Goal: Transaction & Acquisition: Obtain resource

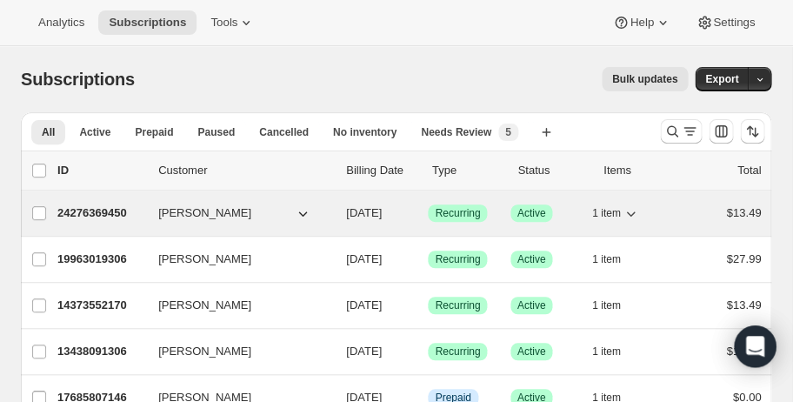
click at [628, 212] on icon "button" at bounding box center [631, 213] width 9 height 5
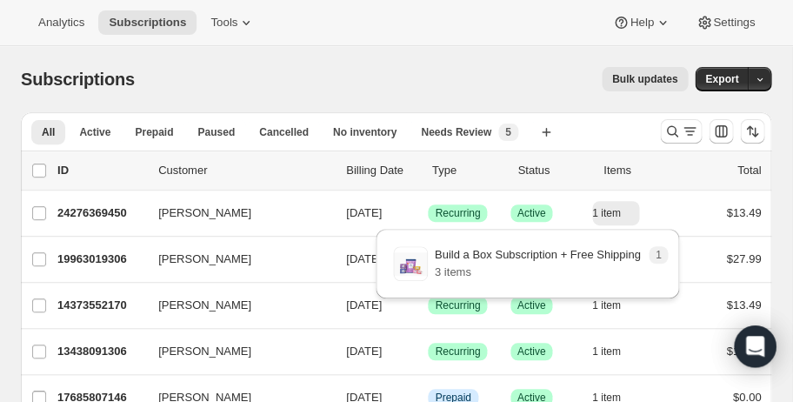
click at [450, 275] on p "3 items" at bounding box center [538, 271] width 206 height 17
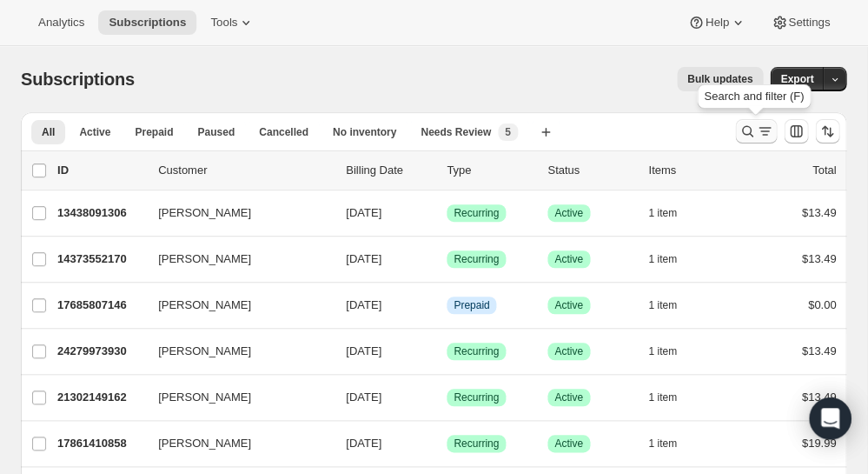
click at [763, 136] on icon "Search and filter results" at bounding box center [764, 131] width 17 height 17
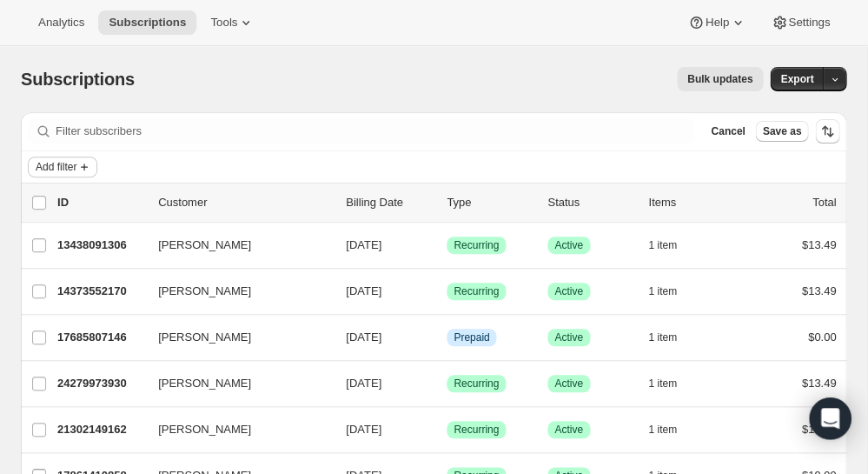
click at [55, 165] on span "Add filter" at bounding box center [56, 167] width 41 height 14
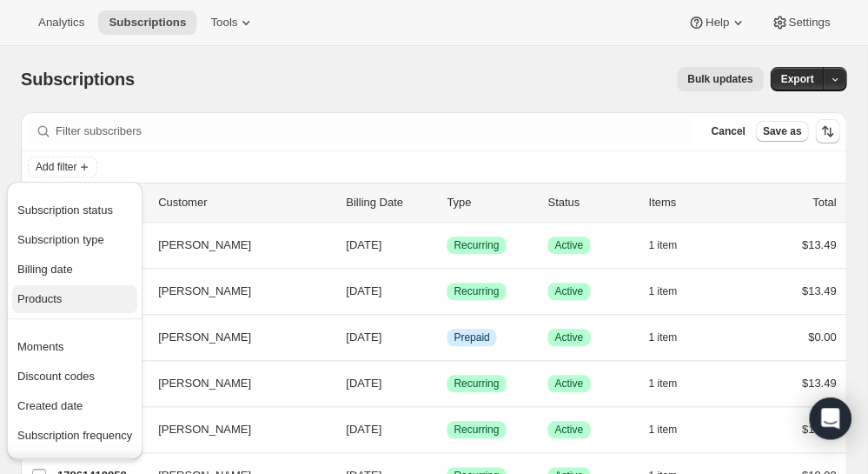
click at [60, 300] on span "Products" at bounding box center [39, 298] width 44 height 13
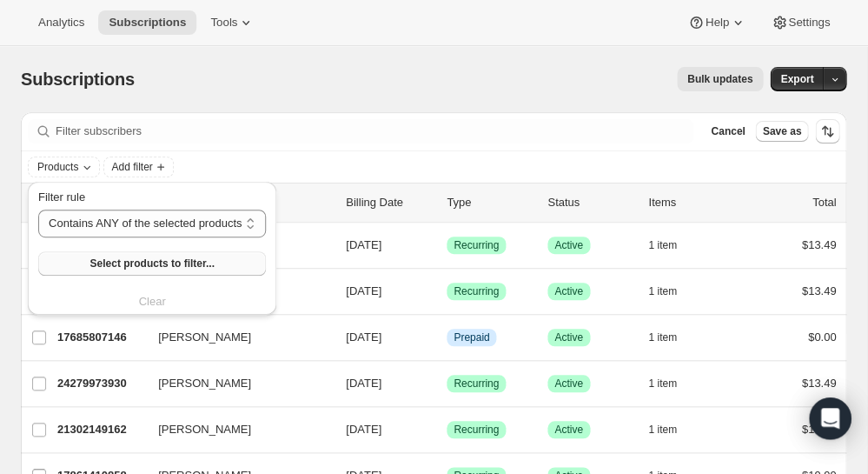
click at [207, 262] on span "Select products to filter..." at bounding box center [152, 263] width 124 height 14
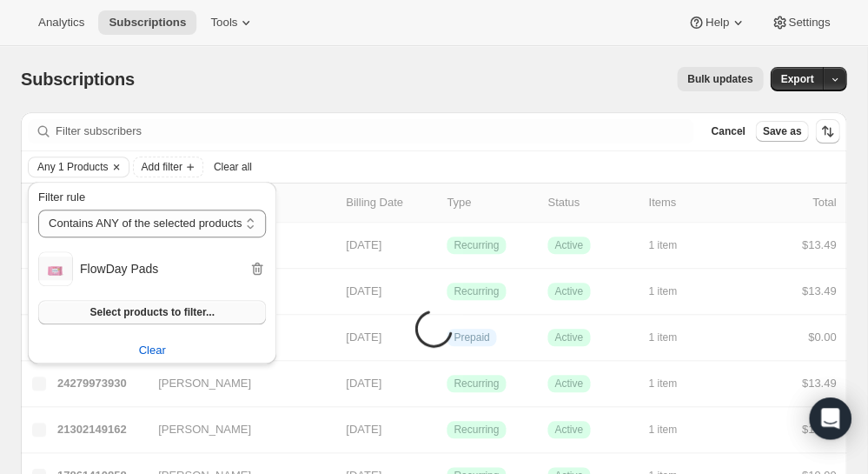
click at [122, 314] on span "Select products to filter..." at bounding box center [152, 312] width 124 height 14
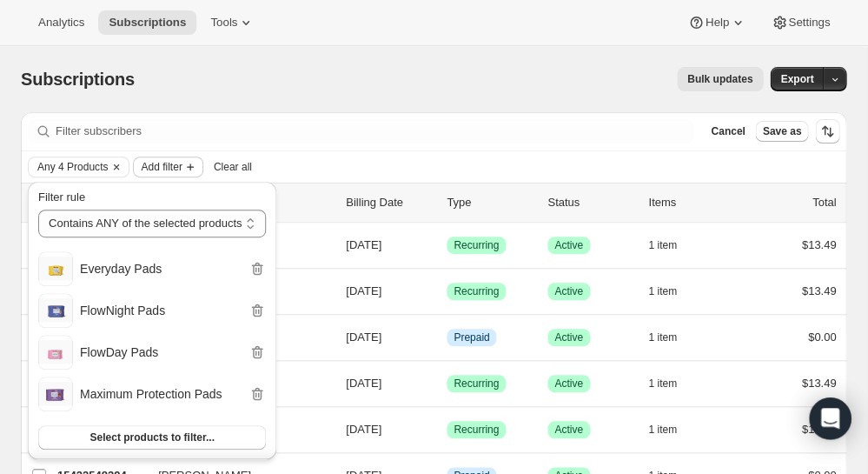
click at [156, 166] on span "Add filter" at bounding box center [161, 167] width 41 height 14
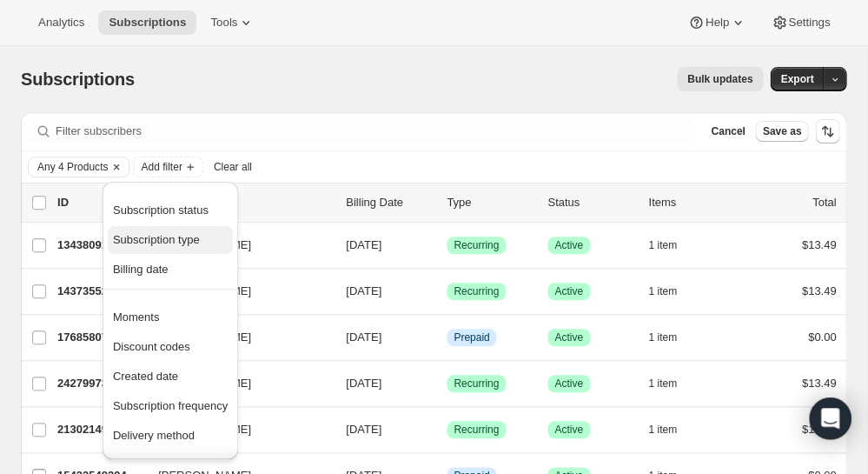
click at [151, 236] on span "Subscription type" at bounding box center [156, 239] width 87 height 13
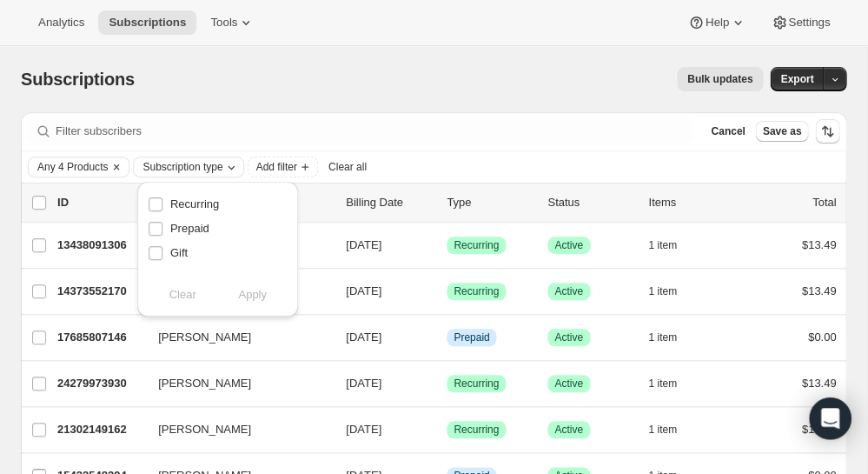
click at [223, 161] on span "Subscription type" at bounding box center [183, 167] width 80 height 14
click at [223, 167] on span "Subscription type" at bounding box center [183, 167] width 80 height 14
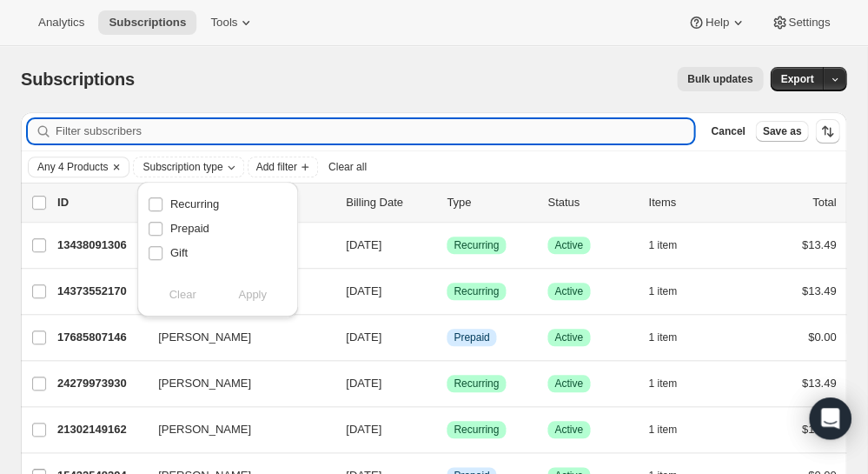
click at [261, 121] on input "Filter subscribers" at bounding box center [375, 131] width 638 height 24
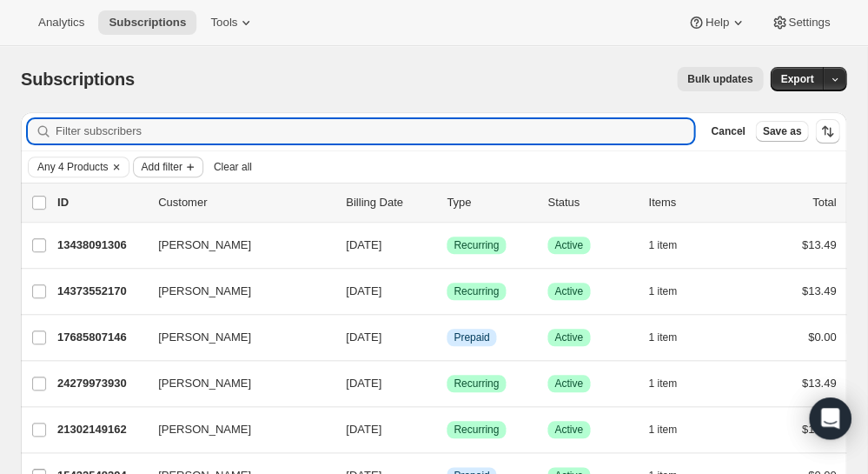
click at [179, 169] on span "Add filter" at bounding box center [161, 167] width 41 height 14
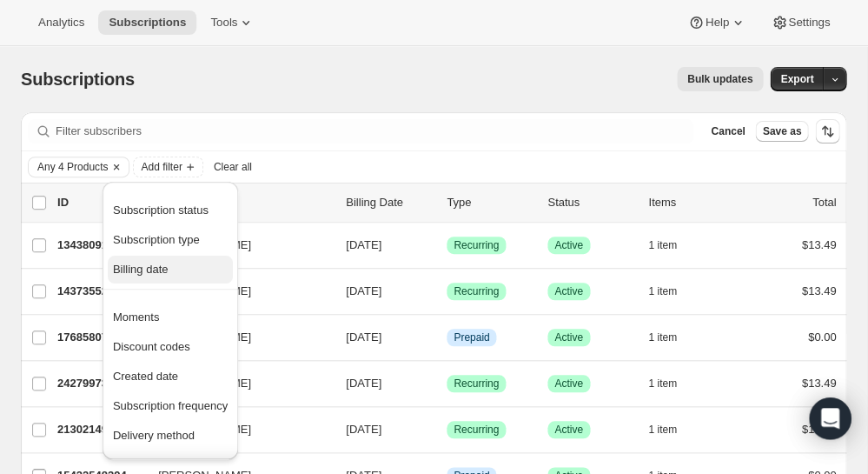
click at [153, 265] on span "Billing date" at bounding box center [141, 268] width 56 height 13
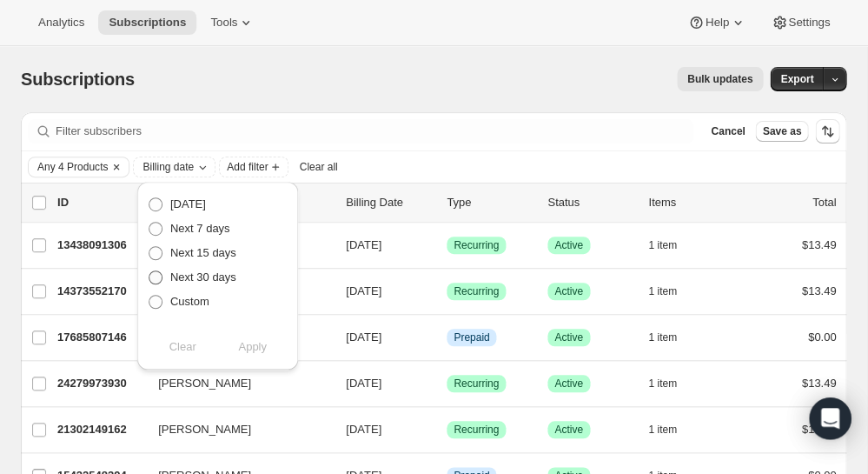
click at [156, 276] on span at bounding box center [156, 277] width 14 height 14
click at [149, 271] on input "Next 30 days" at bounding box center [149, 270] width 1 height 1
radio input "true"
click at [253, 347] on span "Apply" at bounding box center [252, 346] width 29 height 17
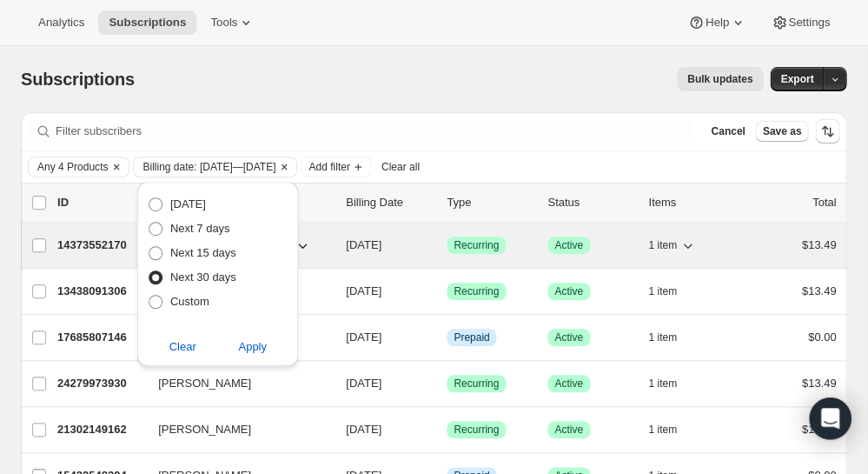
click at [681, 243] on icon "button" at bounding box center [687, 244] width 17 height 17
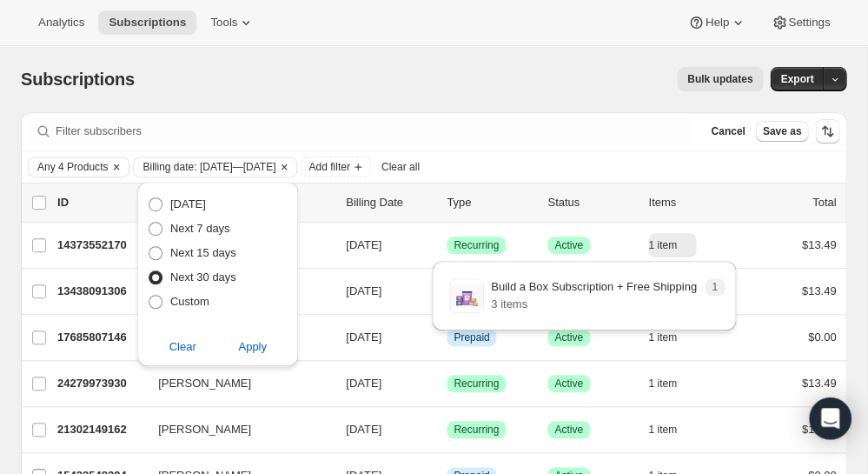
click at [561, 169] on div "Any 4 Products Billing date: [DATE]—[DATE] Add filter Clear all" at bounding box center [434, 166] width 812 height 21
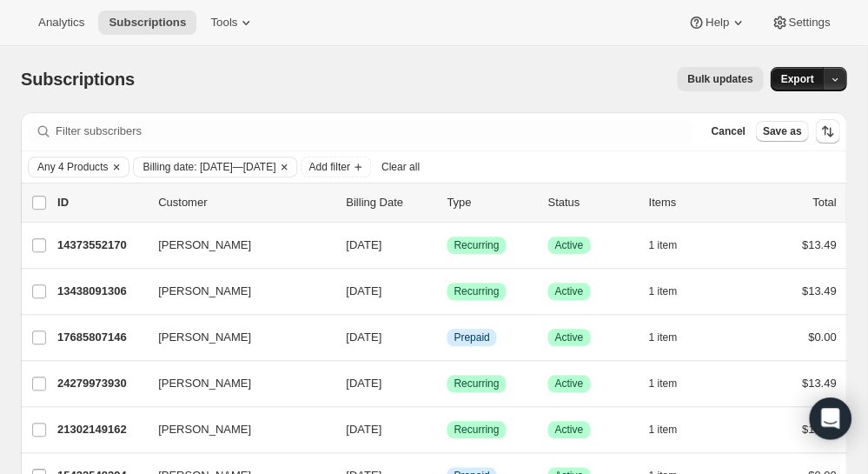
click at [802, 80] on span "Export" at bounding box center [797, 79] width 33 height 14
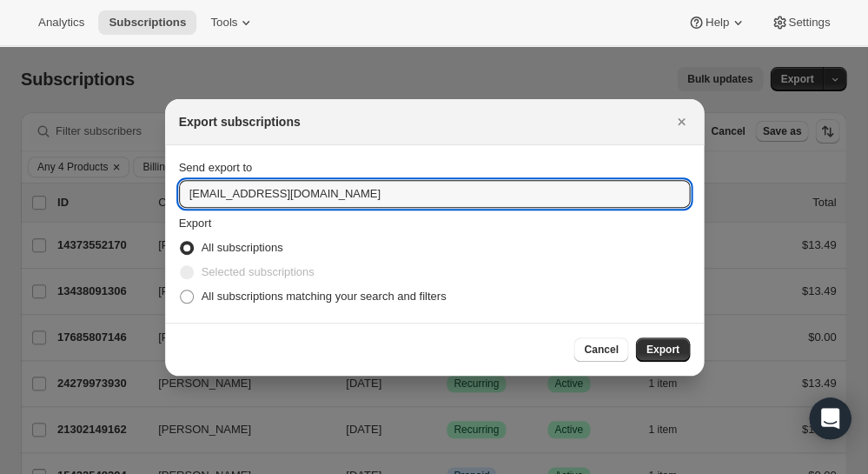
drag, startPoint x: 212, startPoint y: 196, endPoint x: 169, endPoint y: 191, distance: 42.9
click at [169, 191] on section "Send export to [EMAIL_ADDRESS][DOMAIN_NAME] Export All subscriptions Selected s…" at bounding box center [434, 233] width 539 height 177
type input "[PERSON_NAME][EMAIL_ADDRESS][DOMAIN_NAME]"
click at [186, 298] on span ":r6:" at bounding box center [187, 296] width 14 height 14
click at [181, 290] on input "All subscriptions matching your search and filters" at bounding box center [180, 289] width 1 height 1
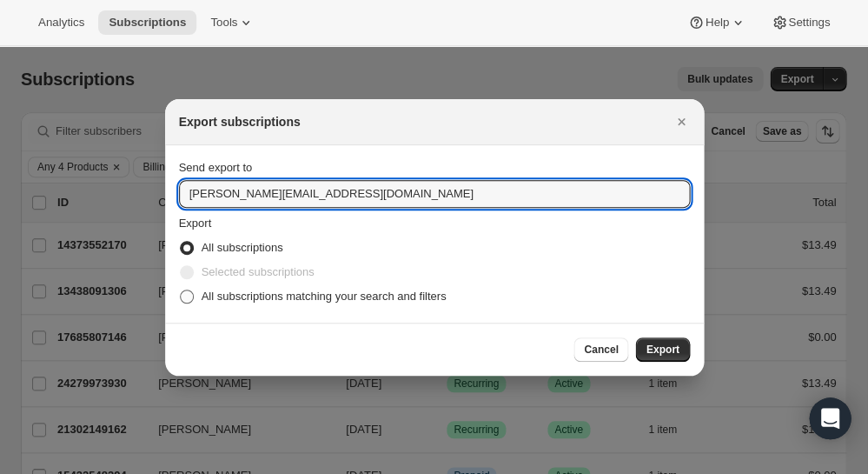
radio input "true"
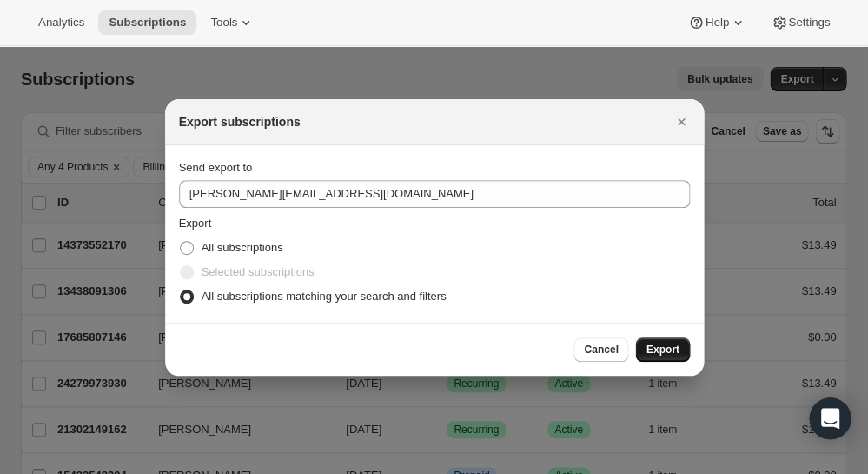
click at [664, 346] on span "Export" at bounding box center [662, 349] width 33 height 14
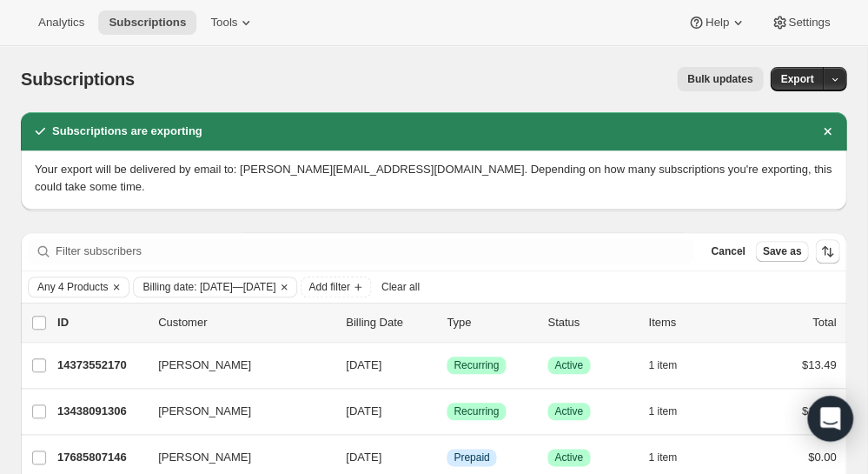
click at [822, 416] on icon "Open Intercom Messenger" at bounding box center [830, 418] width 20 height 23
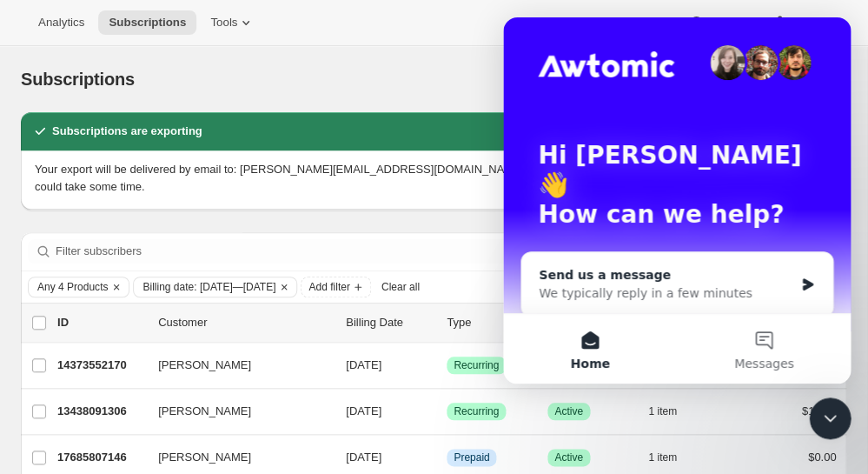
click at [664, 284] on div "We typically reply in a few minutes" at bounding box center [666, 293] width 255 height 18
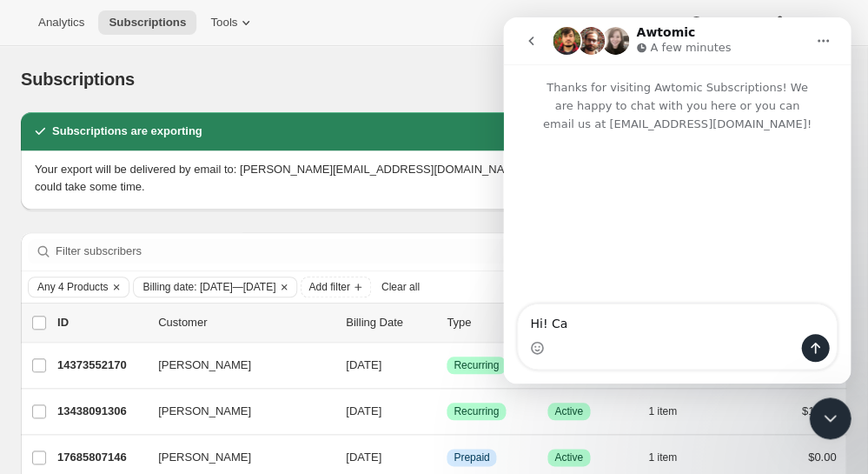
type textarea "Hi! Can"
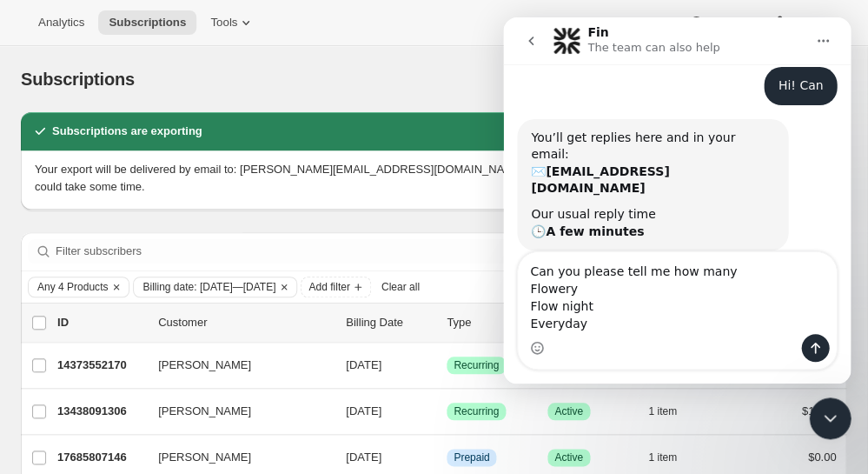
scroll to position [104, 0]
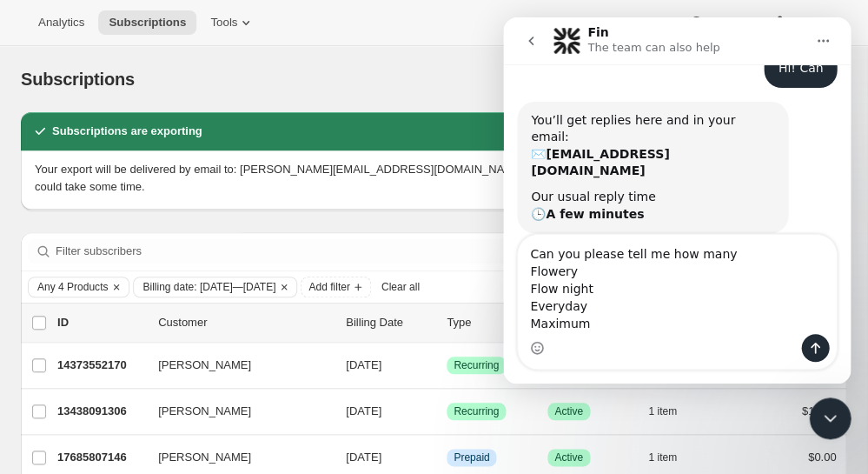
click at [578, 276] on textarea "Can you please tell me how many Flowery Flow night Everyday Maximum" at bounding box center [677, 284] width 318 height 99
click at [608, 294] on textarea "Can you please tell me how many Flowday pads Flow night Everyday Maximum" at bounding box center [677, 284] width 318 height 99
click at [613, 302] on textarea "Can you please tell me how many Flowday pads Flow night pads Everyday Maximum" at bounding box center [677, 284] width 318 height 99
click at [620, 326] on textarea "Can you please tell me how many Flowday pads Flow night pads Everyday pads Maxi…" at bounding box center [677, 284] width 318 height 99
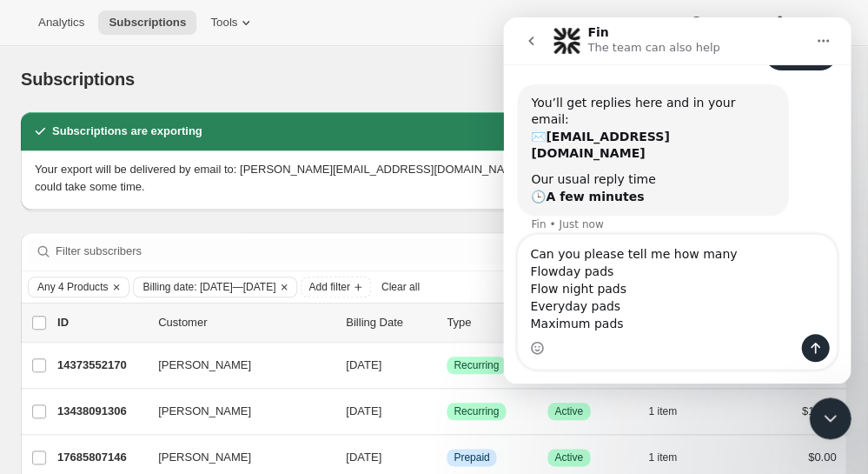
scroll to position [139, 0]
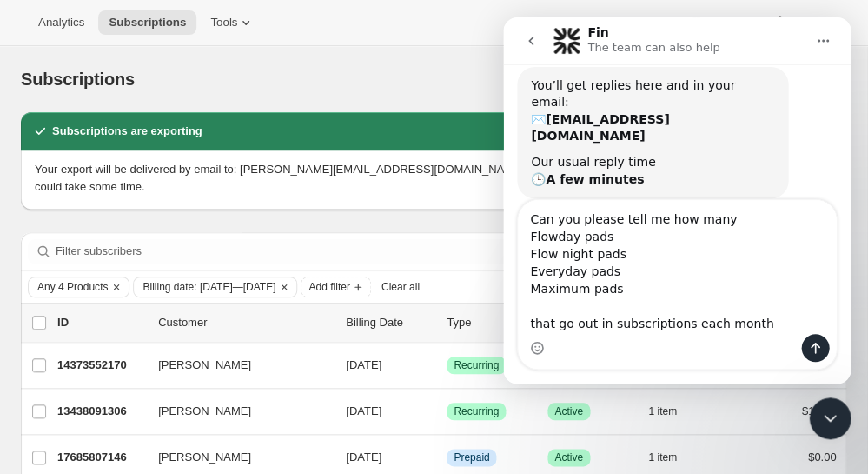
type textarea "Can you please tell me how many Flowday pads Flow night pads Everyday pads Maxi…"
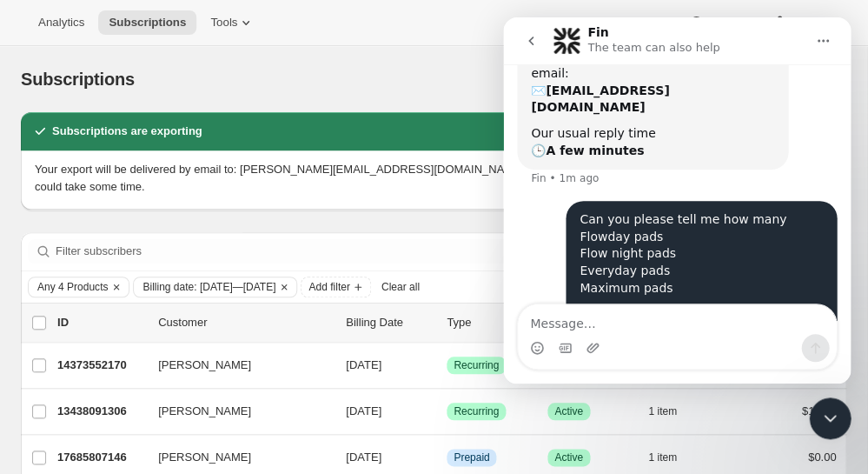
scroll to position [177, 0]
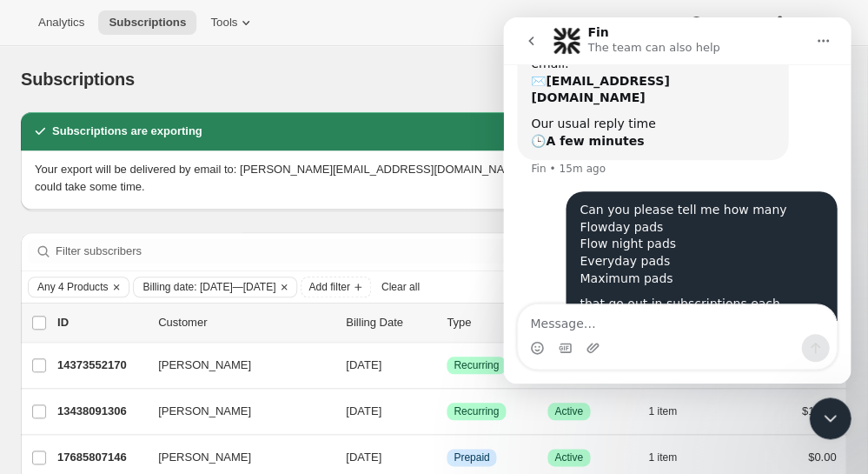
click at [231, 72] on div "Bulk updates" at bounding box center [460, 79] width 608 height 24
click at [57, 23] on span "Analytics" at bounding box center [61, 23] width 46 height 14
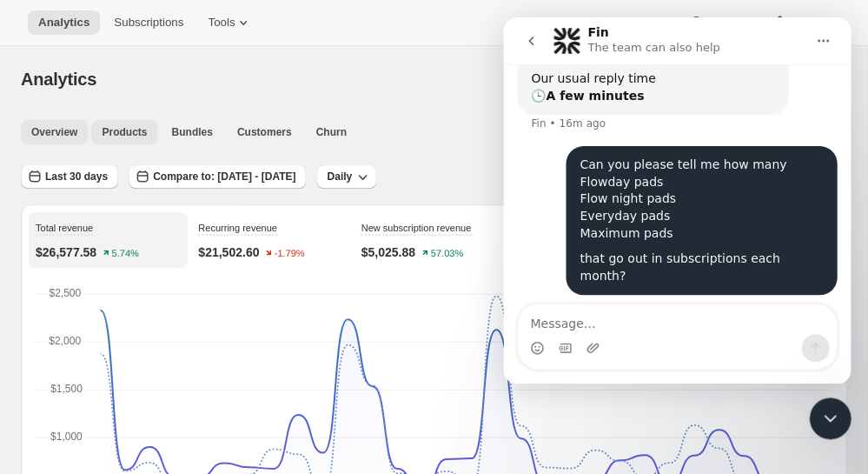
scroll to position [178, 0]
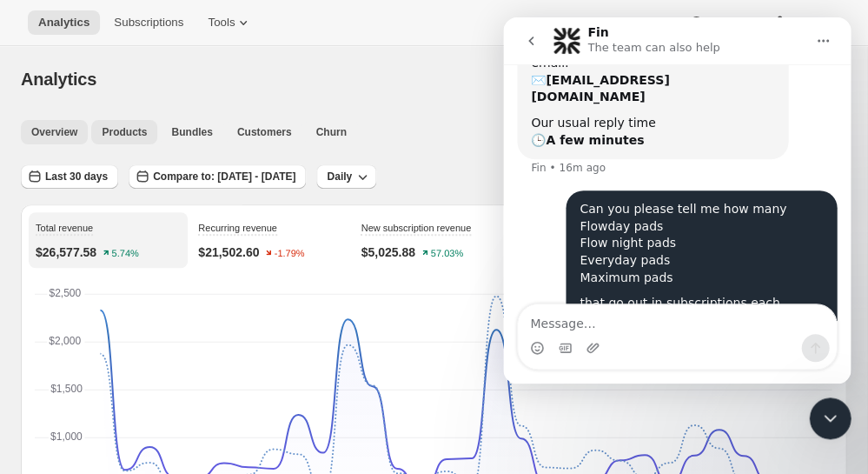
click at [134, 133] on span "Products" at bounding box center [124, 132] width 45 height 14
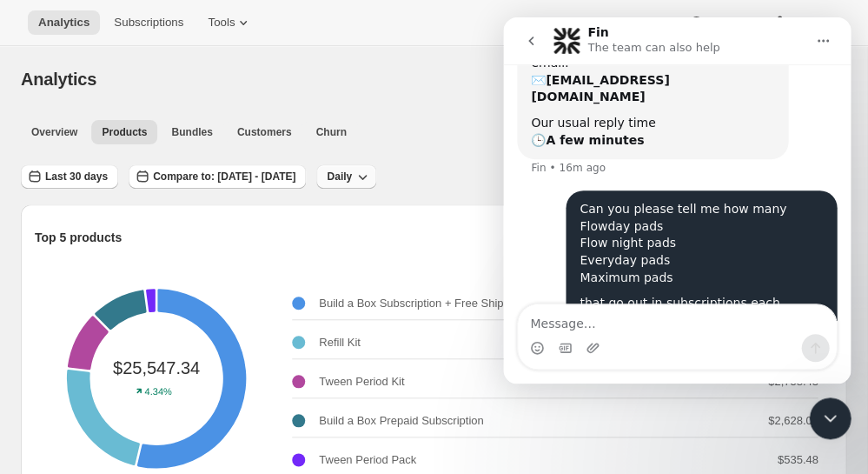
click at [367, 176] on icon "button" at bounding box center [362, 177] width 9 height 5
click at [405, 269] on span "Monthly" at bounding box center [402, 270] width 40 height 13
click at [531, 40] on icon "go back" at bounding box center [531, 41] width 14 height 14
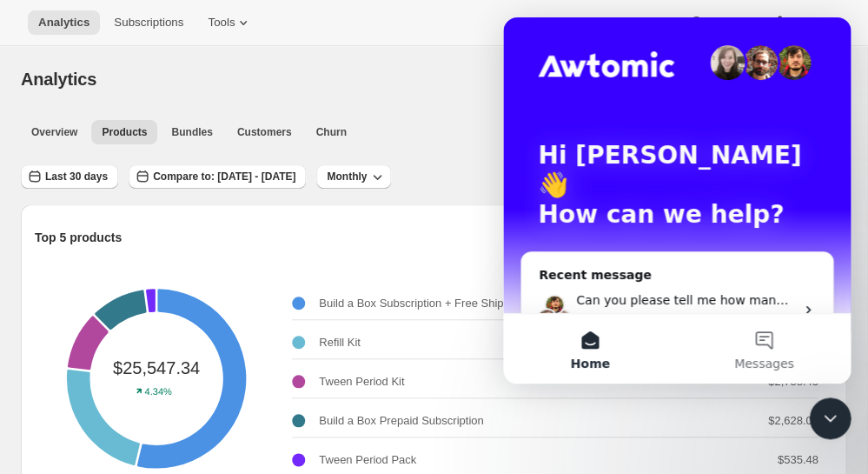
click at [830, 414] on icon "Close Intercom Messenger" at bounding box center [830, 418] width 21 height 21
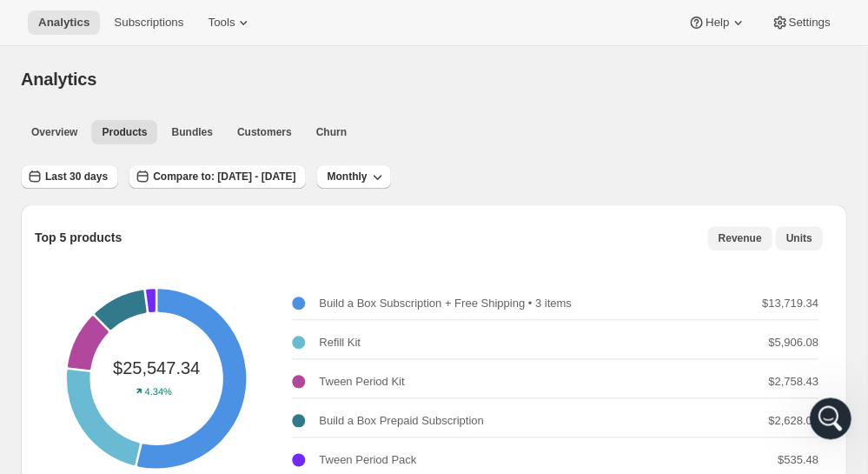
click at [794, 238] on span "Units" at bounding box center [799, 238] width 26 height 14
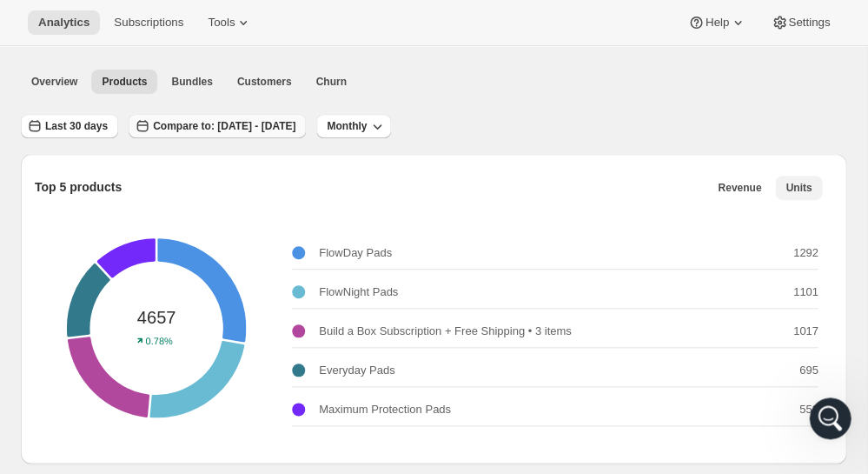
scroll to position [0, 0]
click at [276, 124] on span "Compare to: [DATE] - [DATE]" at bounding box center [224, 126] width 143 height 14
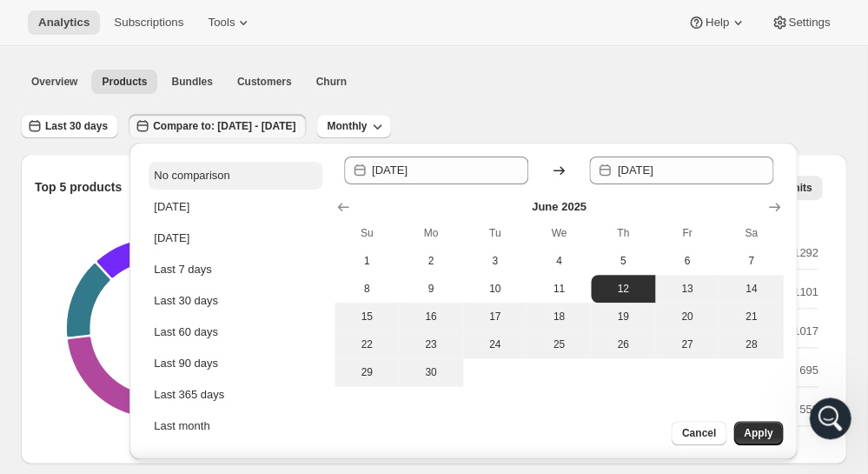
click at [191, 177] on div "No comparison" at bounding box center [192, 175] width 76 height 17
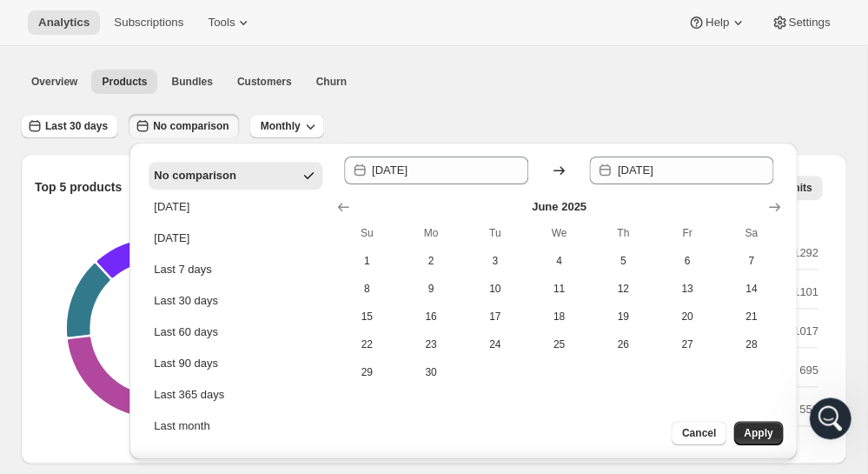
type input "[DATE]"
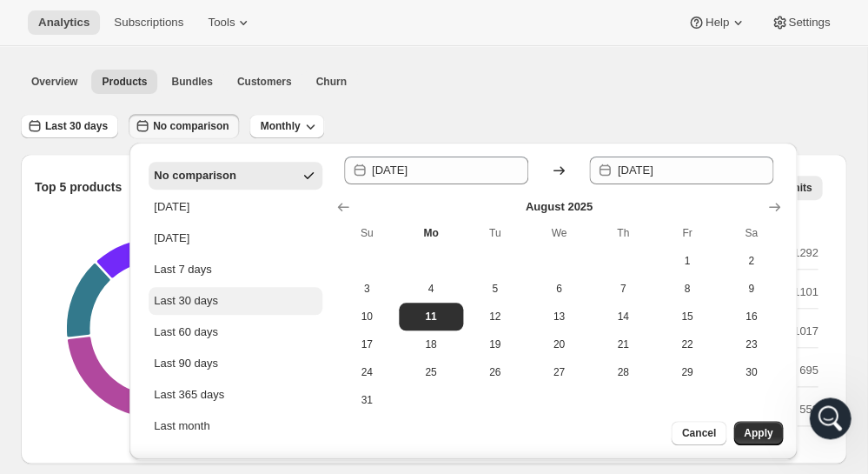
click at [201, 304] on div "Last 30 days" at bounding box center [186, 300] width 64 height 17
type input "[DATE]"
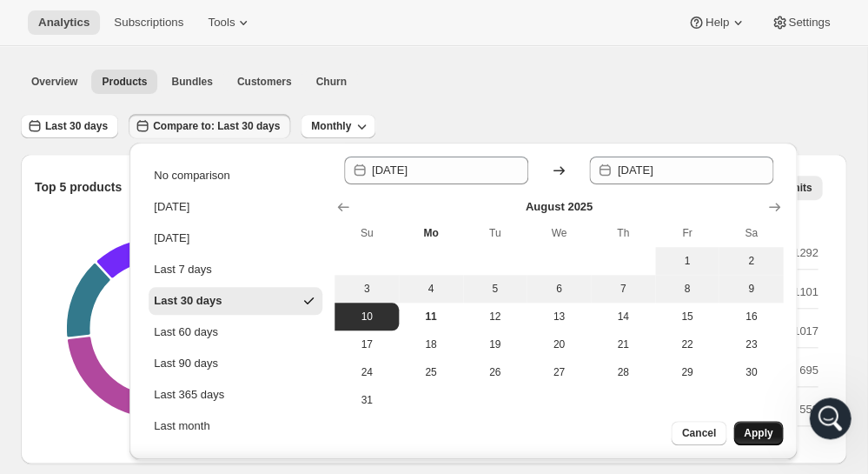
click at [767, 429] on span "Apply" at bounding box center [758, 433] width 29 height 14
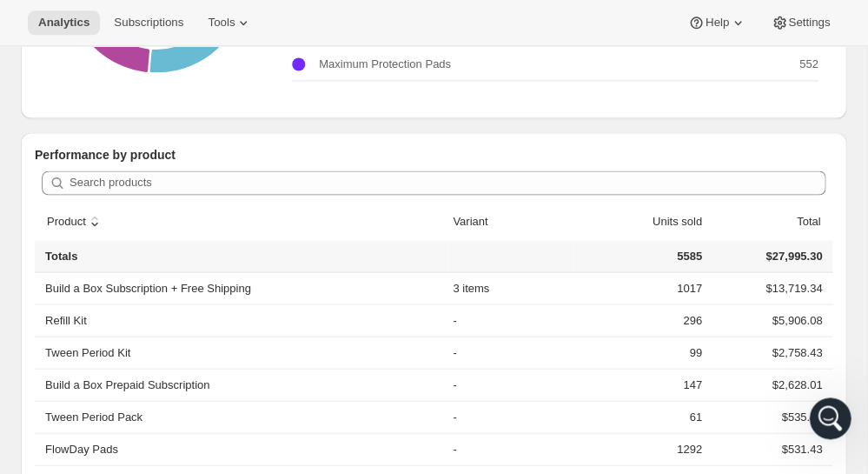
scroll to position [407, 0]
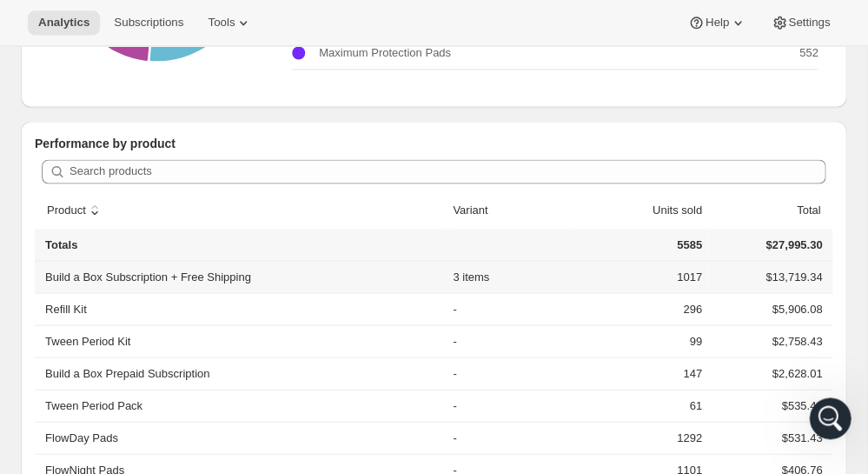
click at [468, 277] on td "3 items" at bounding box center [510, 276] width 125 height 31
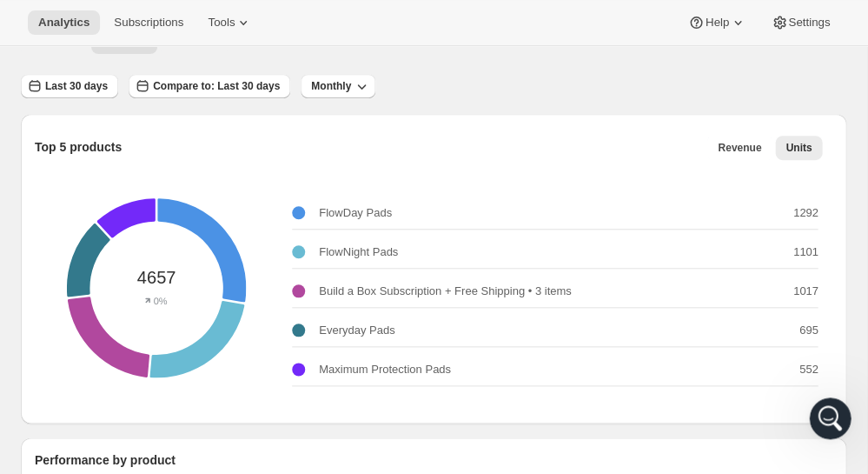
scroll to position [92, 0]
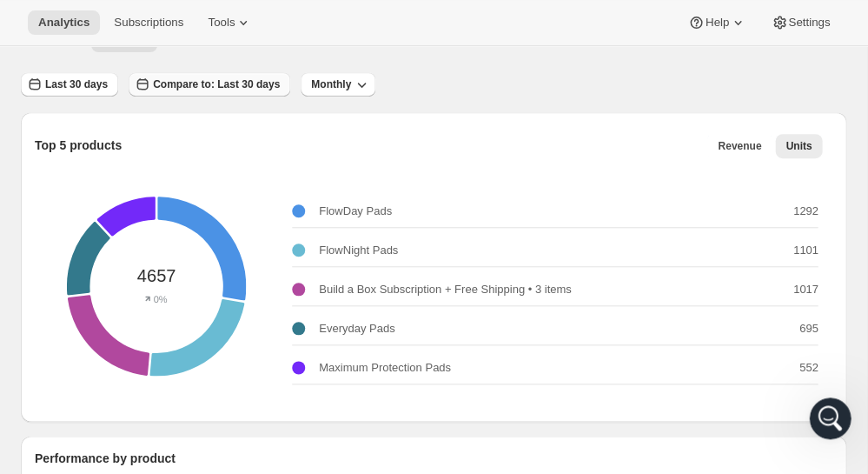
click at [249, 83] on span "Compare to: Last 30 days" at bounding box center [216, 84] width 127 height 14
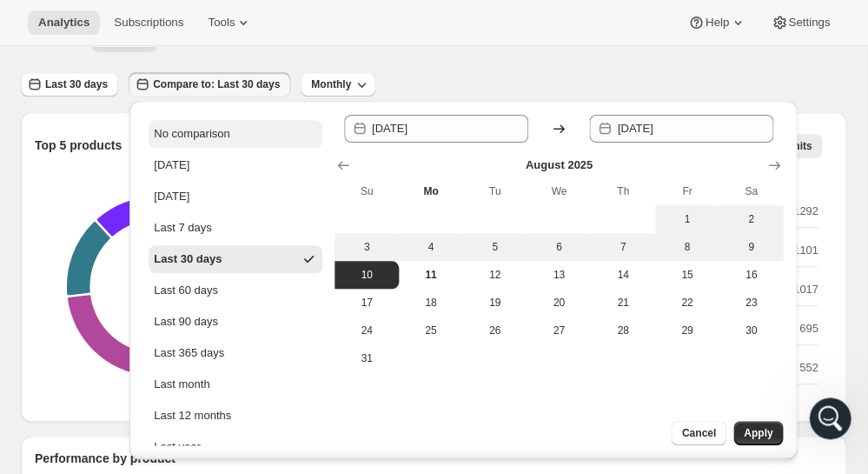
click at [179, 136] on div "No comparison" at bounding box center [192, 133] width 76 height 17
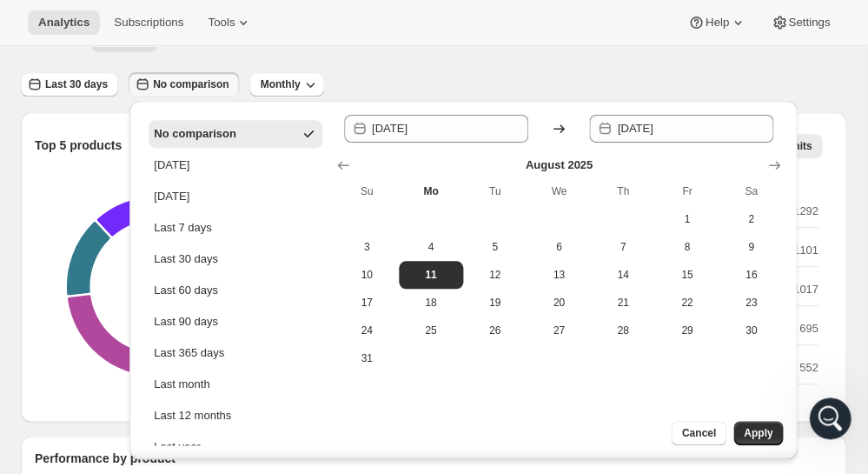
type input "[DATE]"
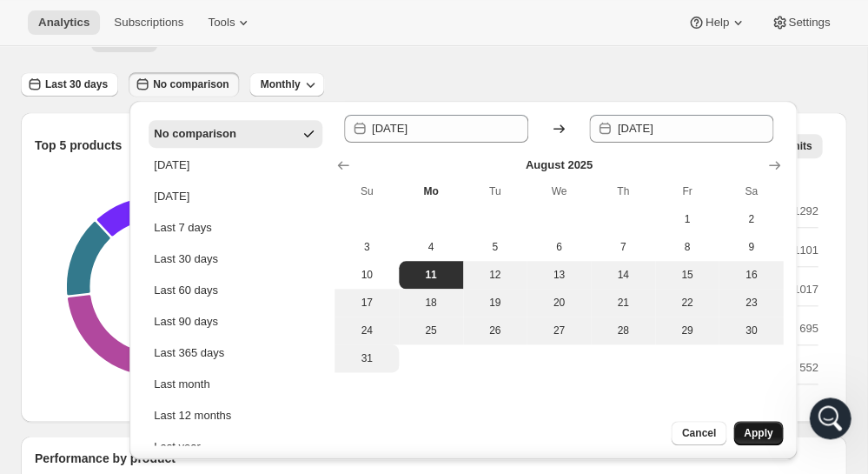
click at [764, 432] on span "Apply" at bounding box center [758, 433] width 29 height 14
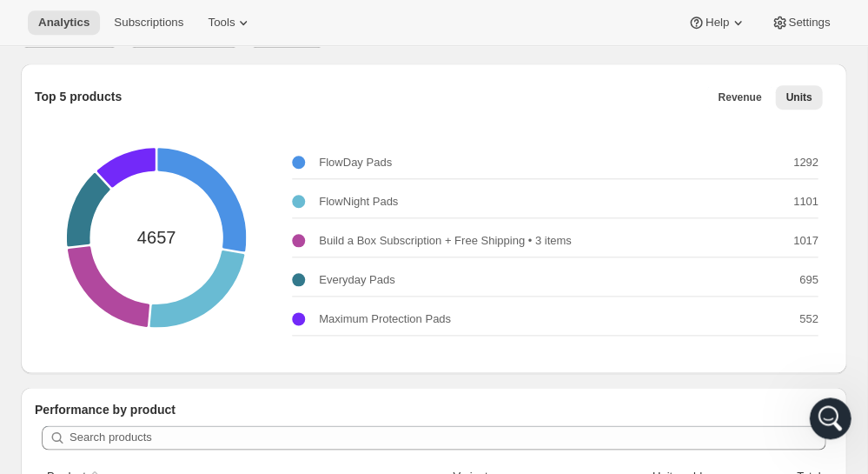
scroll to position [149, 0]
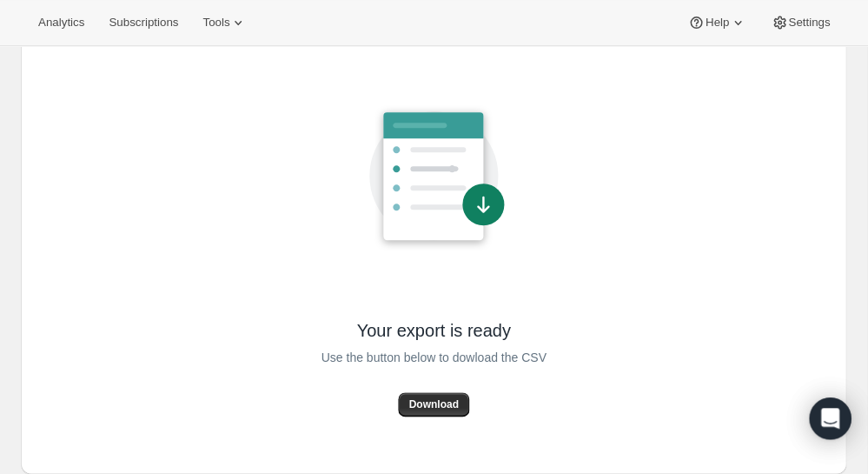
scroll to position [91, 0]
click at [434, 400] on span "Download" at bounding box center [434, 405] width 50 height 14
click at [427, 401] on span "Download" at bounding box center [434, 405] width 50 height 14
click at [322, 160] on div at bounding box center [433, 176] width 225 height 196
click at [444, 399] on span "Download" at bounding box center [434, 405] width 50 height 14
